Goal: Information Seeking & Learning: Learn about a topic

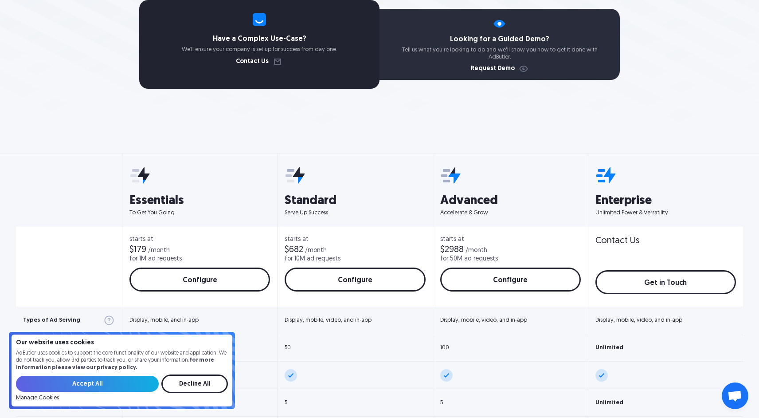
scroll to position [351, 0]
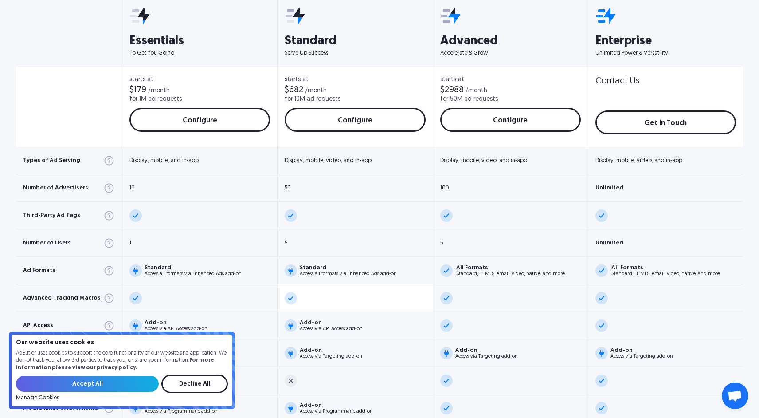
click at [398, 287] on div at bounding box center [355, 298] width 155 height 28
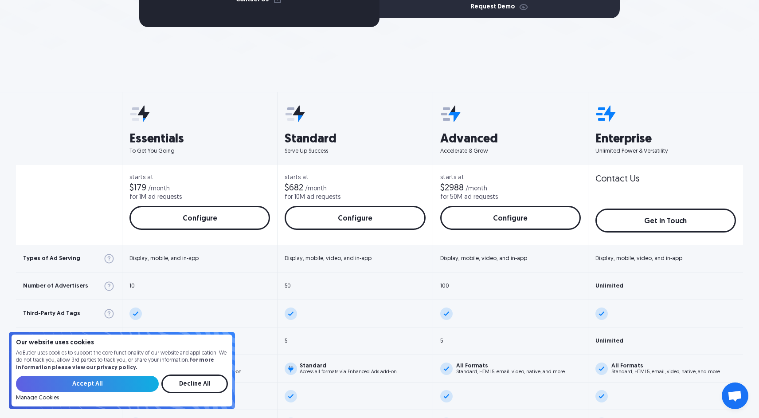
scroll to position [0, 0]
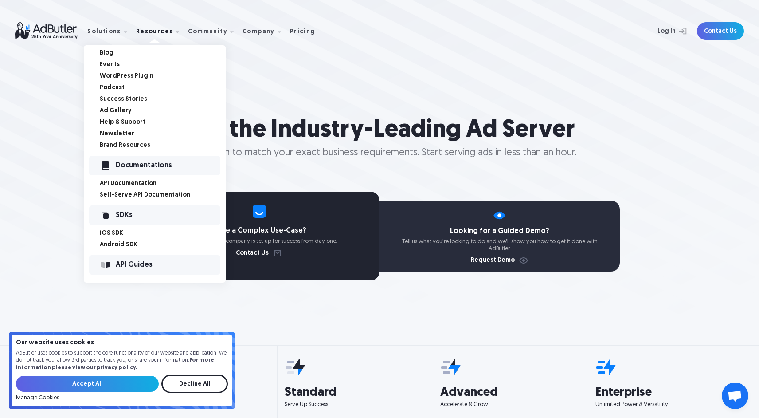
click at [120, 265] on div "API Guides" at bounding box center [168, 265] width 105 height 6
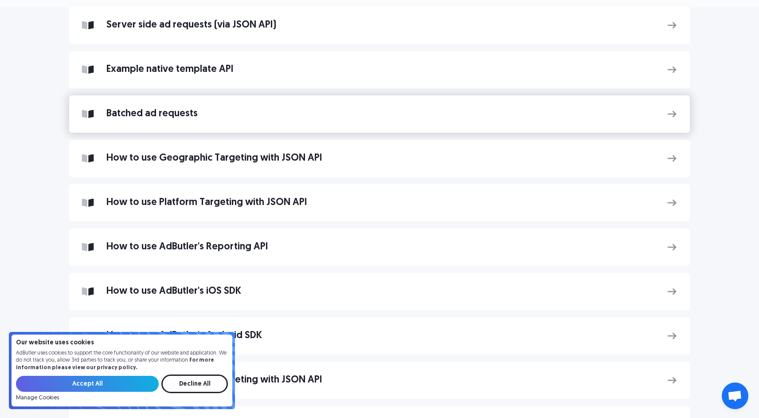
scroll to position [393, 0]
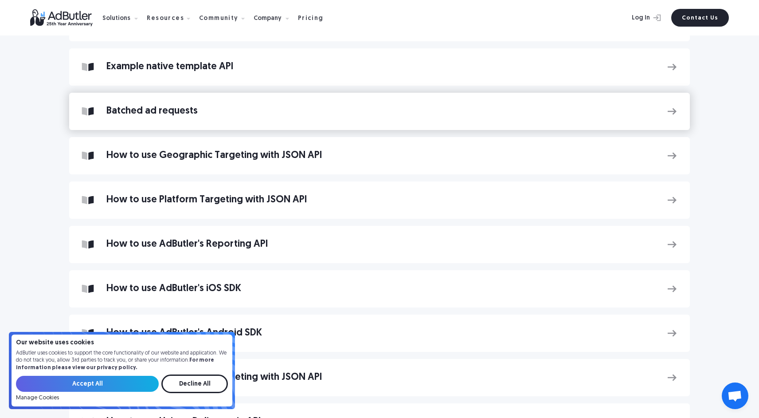
click at [232, 119] on div "Batched ad requests" at bounding box center [380, 111] width 548 height 17
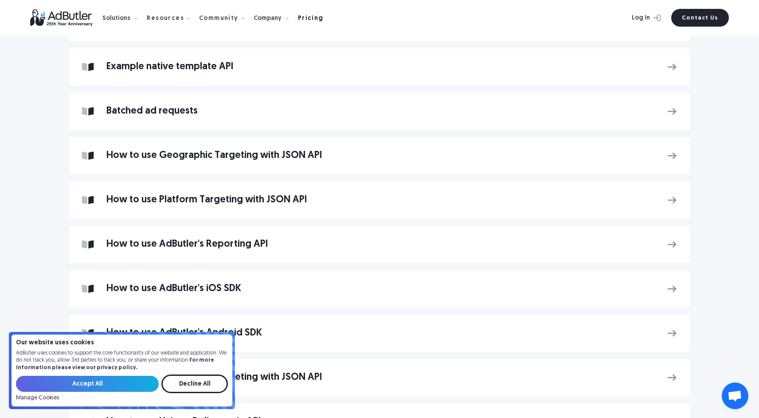
click at [298, 16] on div "Pricing" at bounding box center [311, 19] width 26 height 6
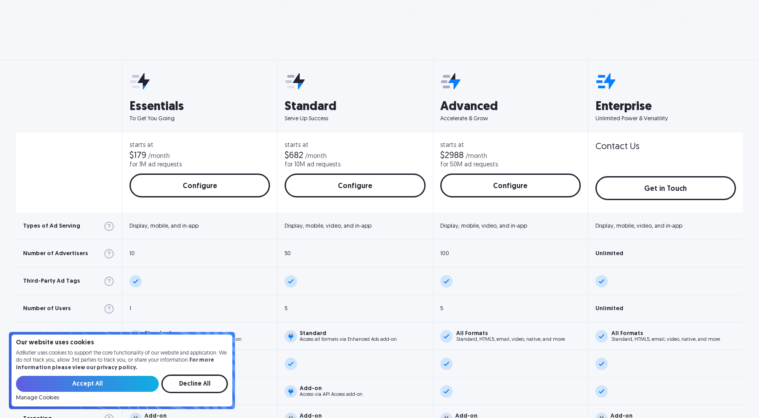
scroll to position [303, 0]
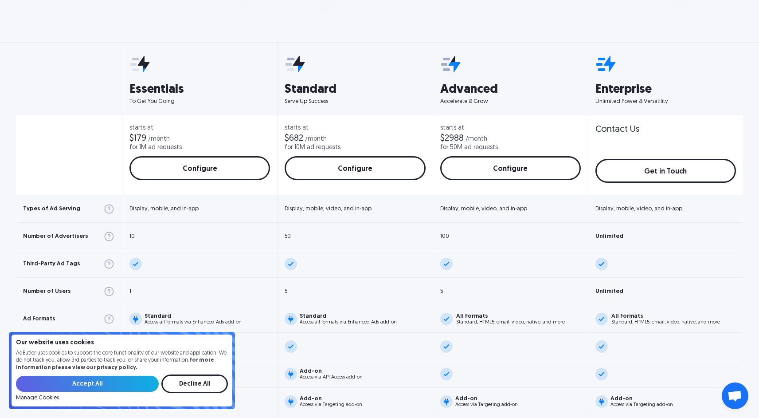
click at [291, 136] on div "$682" at bounding box center [294, 138] width 19 height 9
click at [285, 138] on div "$682" at bounding box center [294, 138] width 19 height 9
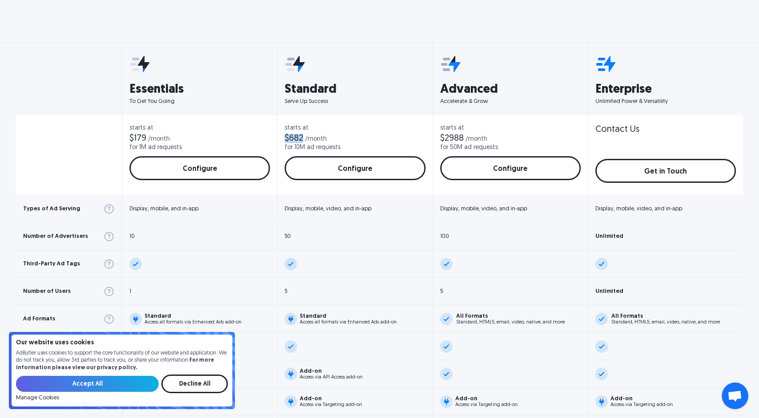
drag, startPoint x: 280, startPoint y: 137, endPoint x: 298, endPoint y: 137, distance: 17.3
click at [298, 137] on div "starts at $682 /month for 10M ad requests" at bounding box center [355, 138] width 141 height 26
copy div "$682"
